Goal: Complete application form

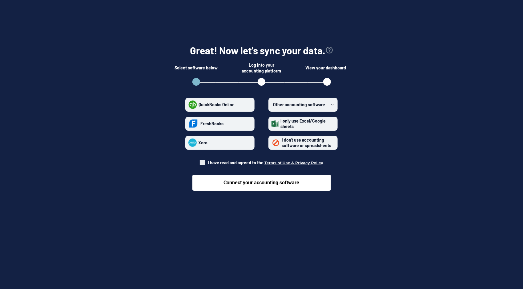
click at [204, 161] on span at bounding box center [203, 163] width 6 height 6
click at [200, 161] on input "I have read and agreed to the Terms of Use & Privacy Policy" at bounding box center [200, 161] width 0 height 0
checkbox input "true"
click at [311, 106] on span "Other accounting software" at bounding box center [299, 104] width 52 height 5
click at [272, 105] on software "Other accounting software" at bounding box center [271, 105] width 0 height 0
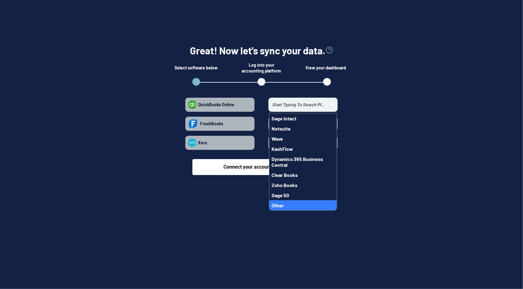
click at [299, 208] on button "Other" at bounding box center [302, 206] width 67 height 10
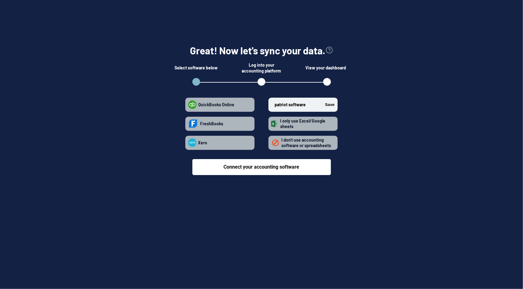
type input "patriot software"
click at [331, 102] on button "Save" at bounding box center [327, 104] width 13 height 9
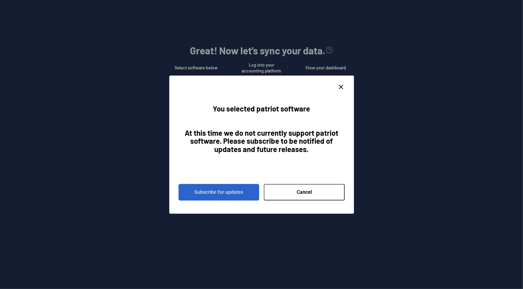
click at [232, 191] on button "Subscribe for updates" at bounding box center [218, 192] width 81 height 17
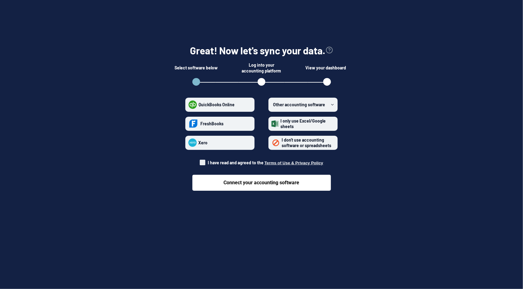
click at [314, 104] on span "Other accounting software" at bounding box center [299, 104] width 52 height 5
click at [272, 105] on software "Other accounting software" at bounding box center [271, 105] width 0 height 0
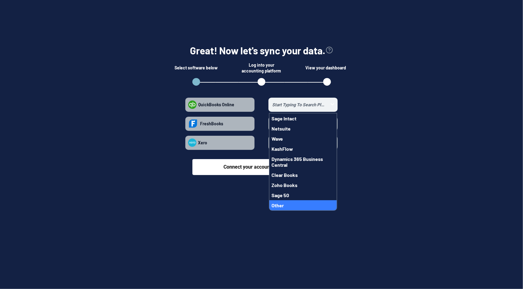
click at [289, 202] on button "Other" at bounding box center [302, 206] width 67 height 10
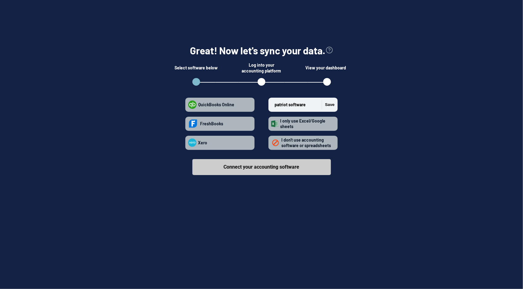
type input "patriot software"
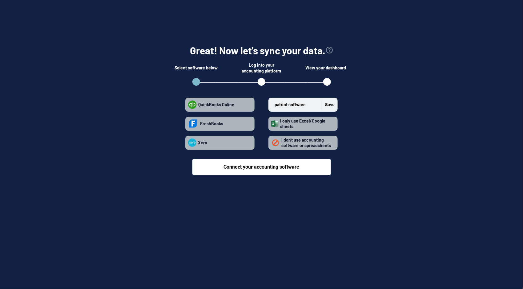
click at [297, 106] on input "patriot software" at bounding box center [296, 105] width 50 height 14
click at [325, 105] on button "Save" at bounding box center [327, 104] width 13 height 9
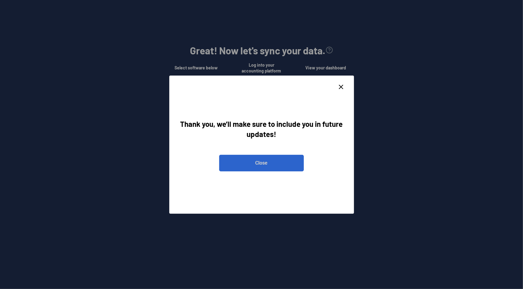
click at [288, 165] on button "Close" at bounding box center [261, 163] width 85 height 17
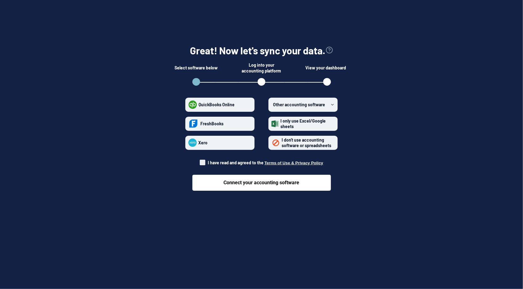
click at [203, 163] on span at bounding box center [203, 163] width 6 height 6
click at [200, 161] on input "I have read and agreed to the Terms of Use & Privacy Policy" at bounding box center [200, 161] width 0 height 0
checkbox input "true"
click at [319, 106] on span "Other accounting software" at bounding box center [299, 104] width 52 height 5
click at [272, 105] on software "Other accounting software" at bounding box center [271, 105] width 0 height 0
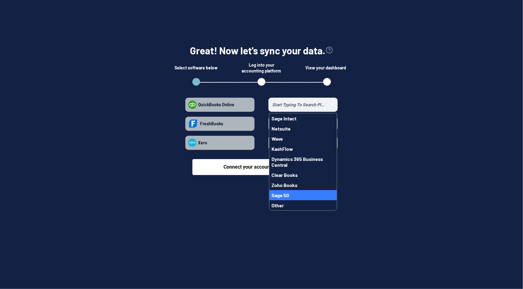
click at [278, 197] on span "Sage 50" at bounding box center [280, 196] width 18 height 6
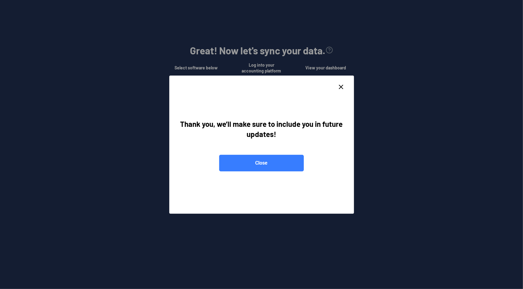
click at [341, 83] on div "Thank you, we’ll make sure to include you in future updates! Close" at bounding box center [261, 145] width 185 height 138
click at [339, 86] on icon "close dialog" at bounding box center [340, 86] width 7 height 7
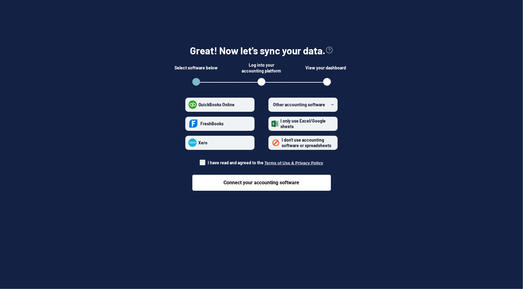
click at [203, 161] on span at bounding box center [203, 163] width 6 height 6
click at [200, 161] on input "I have read and agreed to the Terms of Use & Privacy Policy" at bounding box center [200, 161] width 0 height 0
checkbox input "true"
click at [300, 142] on span "I don't use accounting software or spreadsheets" at bounding box center [306, 142] width 50 height 11
click at [272, 143] on spreadsheets "I don't use accounting software or spreadsheets" at bounding box center [271, 143] width 0 height 0
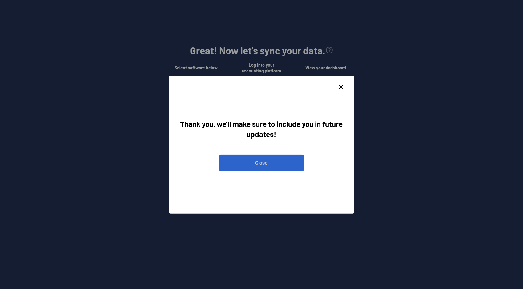
click at [276, 158] on button "Close" at bounding box center [261, 163] width 85 height 17
radio spreadsheets "false"
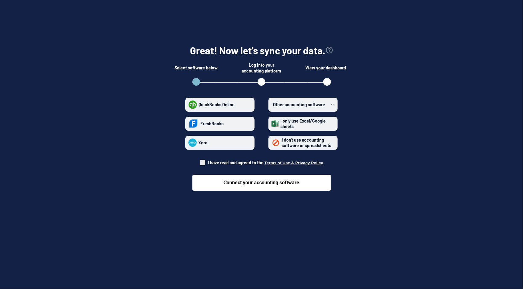
click at [325, 103] on label "Other accounting software" at bounding box center [302, 105] width 69 height 14
click at [272, 105] on software "Other accounting software" at bounding box center [271, 105] width 0 height 0
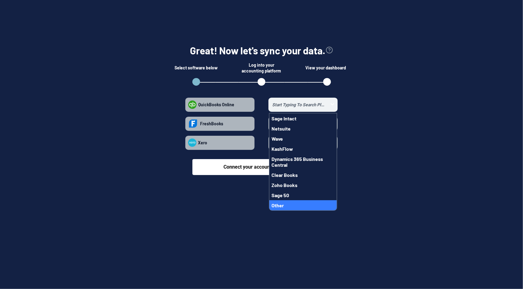
click at [282, 207] on span "Other" at bounding box center [277, 206] width 12 height 6
